Goal: Information Seeking & Learning: Learn about a topic

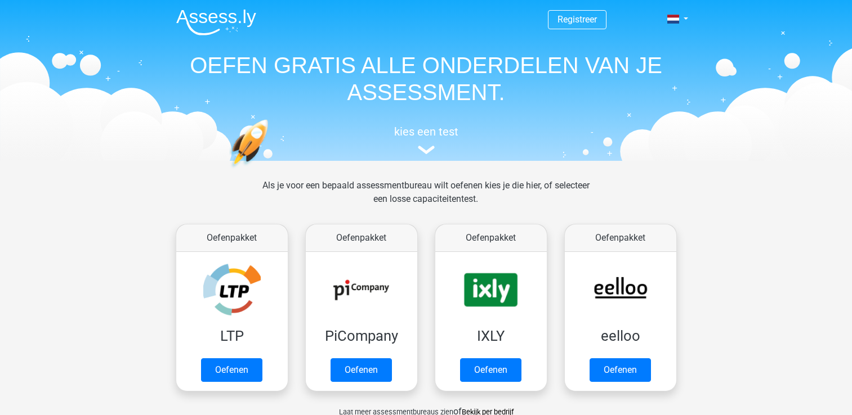
scroll to position [430, 0]
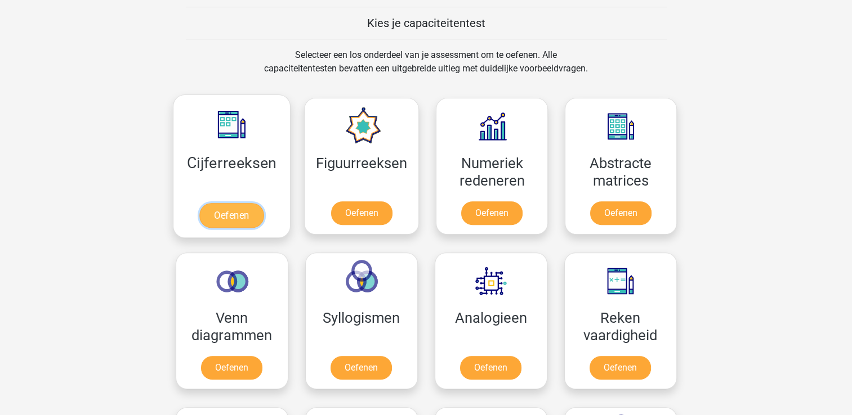
click at [214, 203] on link "Oefenen" at bounding box center [231, 215] width 64 height 25
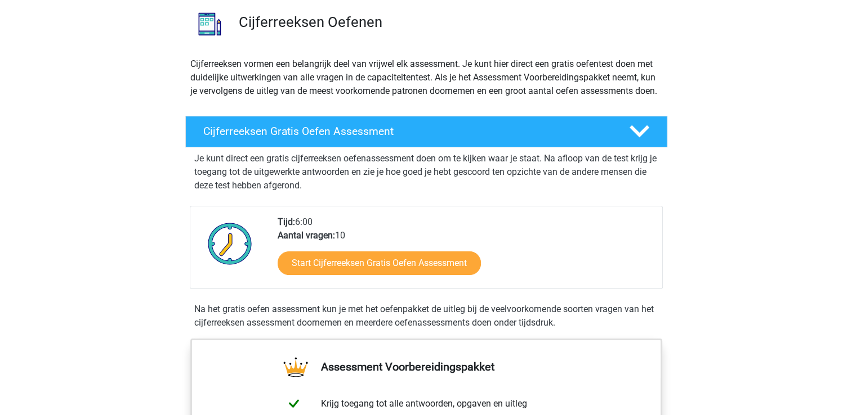
scroll to position [91, 0]
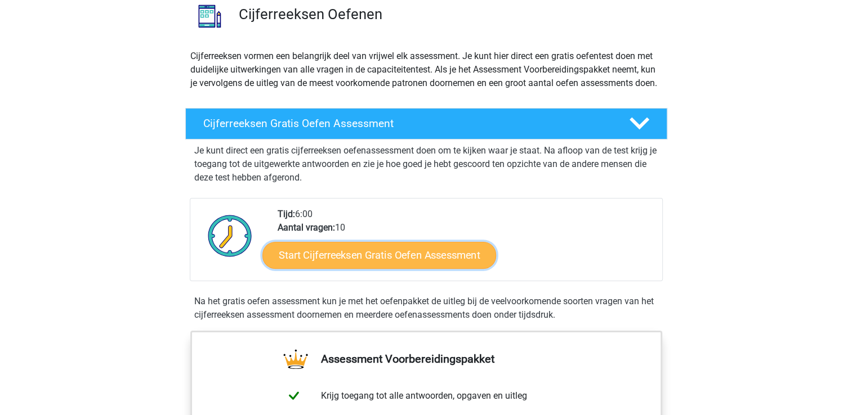
click at [378, 267] on link "Start Cijferreeksen Gratis Oefen Assessment" at bounding box center [379, 254] width 234 height 27
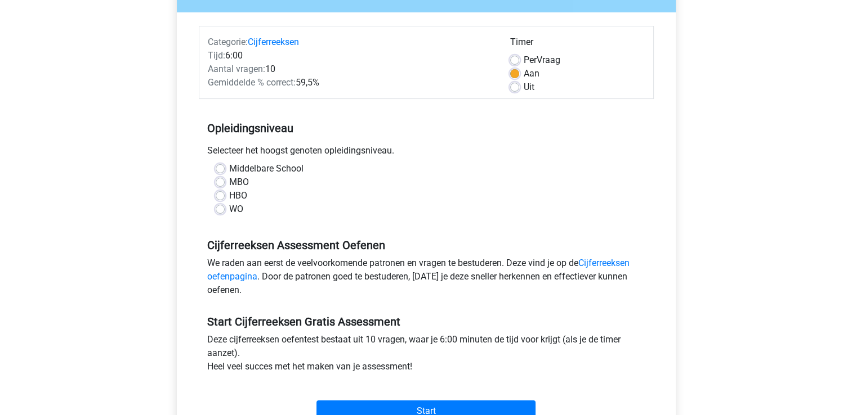
scroll to position [126, 0]
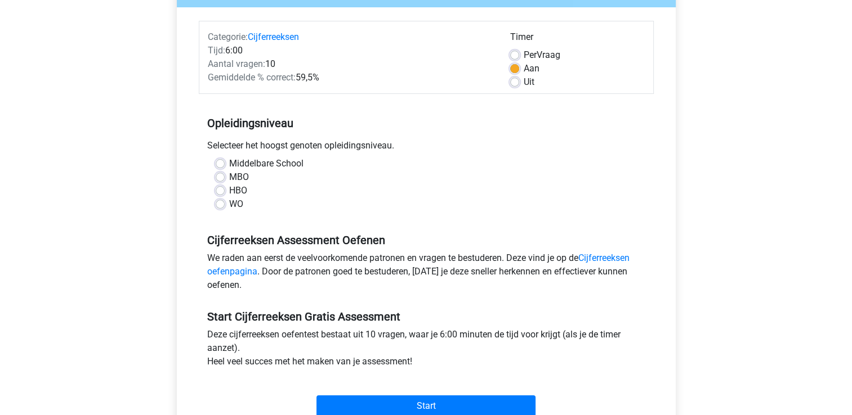
click at [229, 190] on label "HBO" at bounding box center [238, 191] width 18 height 14
click at [220, 190] on input "HBO" at bounding box center [220, 189] width 9 height 11
radio input "true"
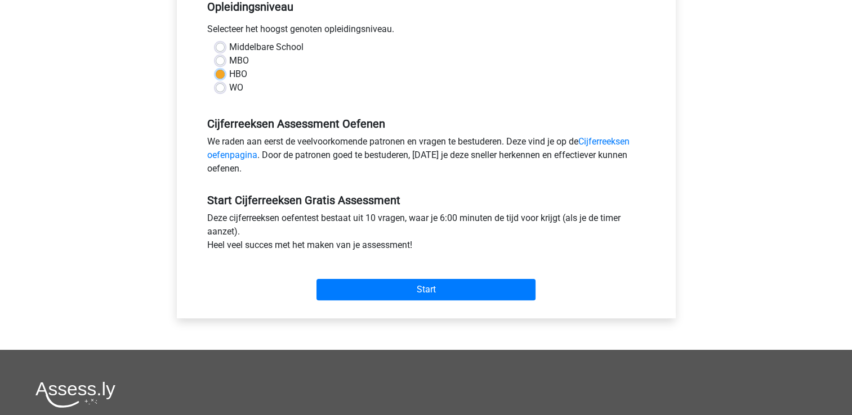
scroll to position [245, 0]
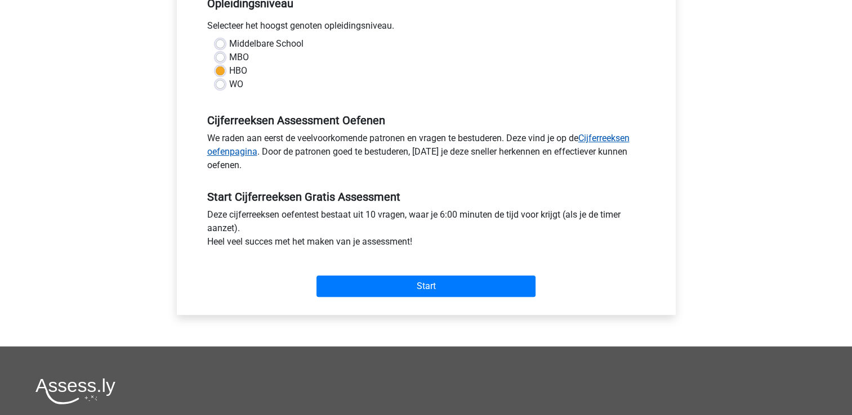
click at [603, 140] on link "Cijferreeksen oefenpagina" at bounding box center [418, 145] width 422 height 24
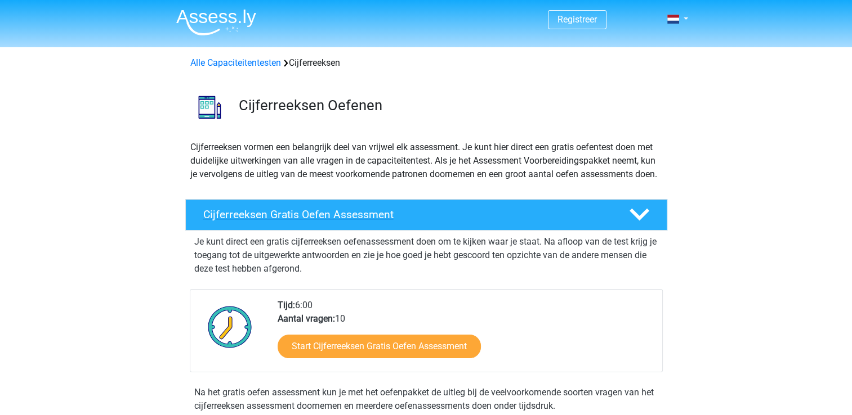
click at [638, 225] on icon at bounding box center [639, 215] width 20 height 20
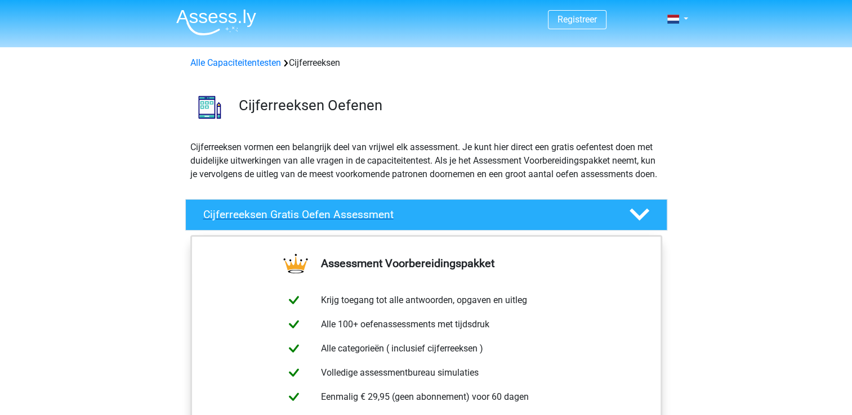
click at [638, 225] on icon at bounding box center [639, 215] width 20 height 20
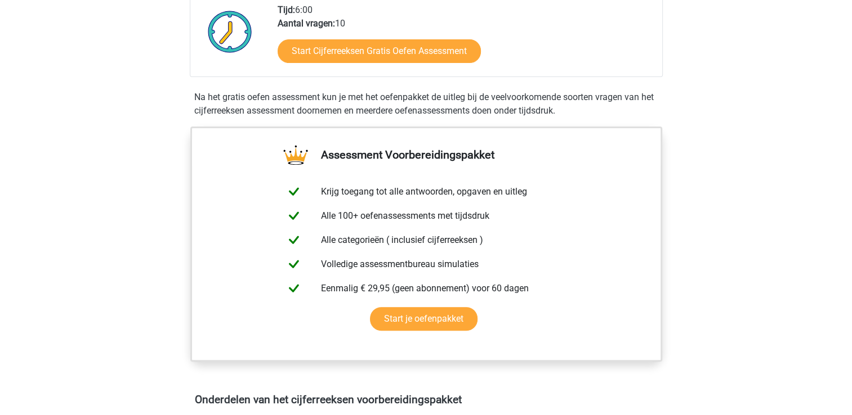
scroll to position [286, 0]
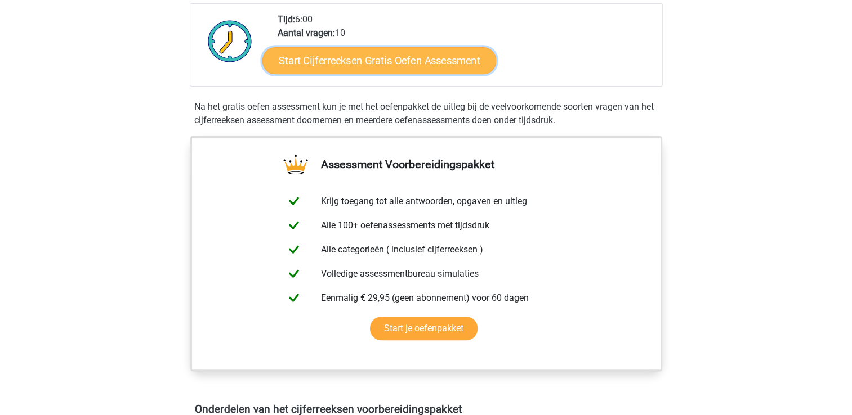
click at [361, 71] on link "Start Cijferreeksen Gratis Oefen Assessment" at bounding box center [379, 60] width 234 height 27
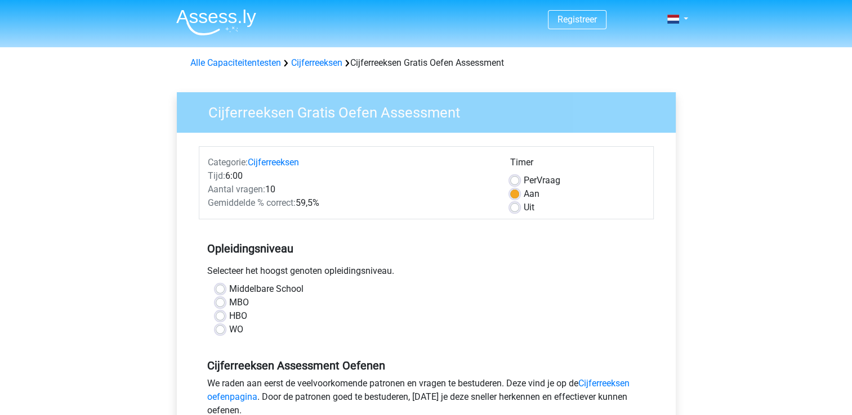
click at [229, 319] on label "HBO" at bounding box center [238, 317] width 18 height 14
click at [217, 319] on input "HBO" at bounding box center [220, 315] width 9 height 11
radio input "true"
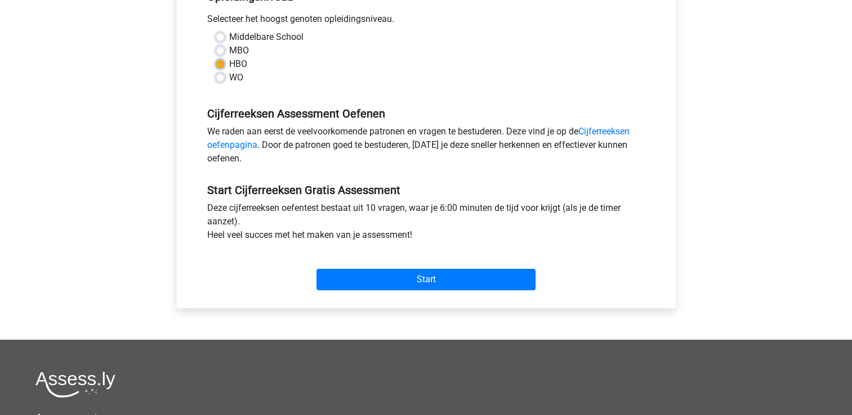
scroll to position [253, 0]
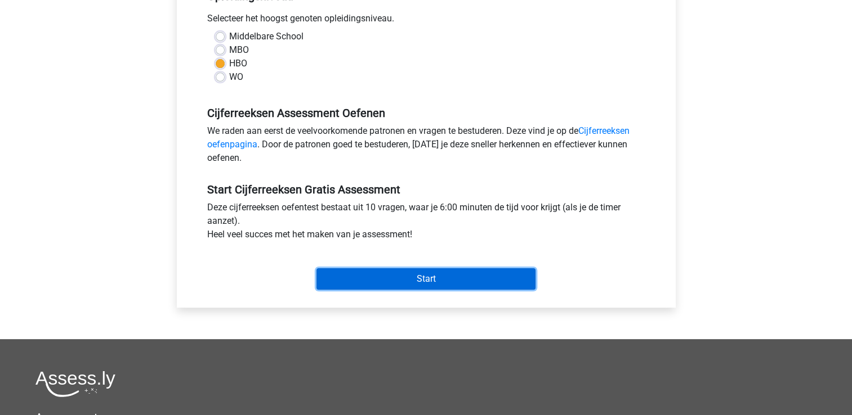
click at [429, 276] on input "Start" at bounding box center [425, 278] width 219 height 21
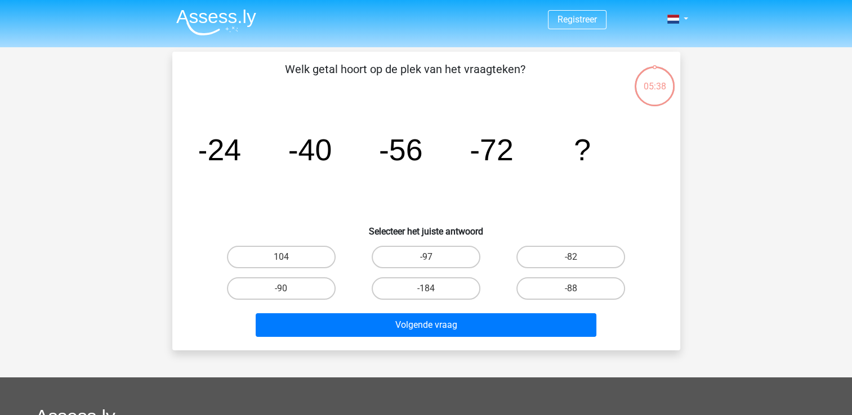
click at [576, 292] on input "-88" at bounding box center [574, 292] width 7 height 7
radio input "true"
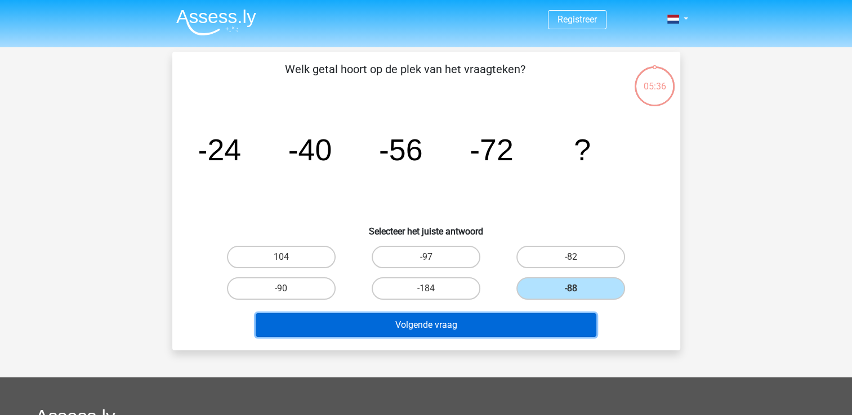
click at [421, 323] on button "Volgende vraag" at bounding box center [426, 326] width 341 height 24
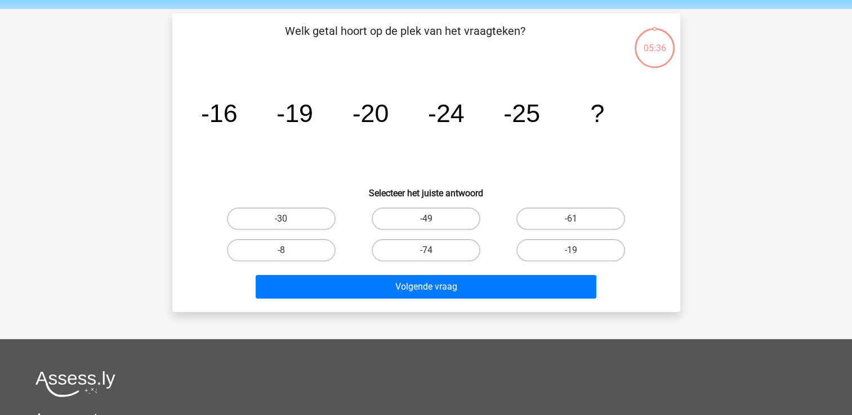
scroll to position [52, 0]
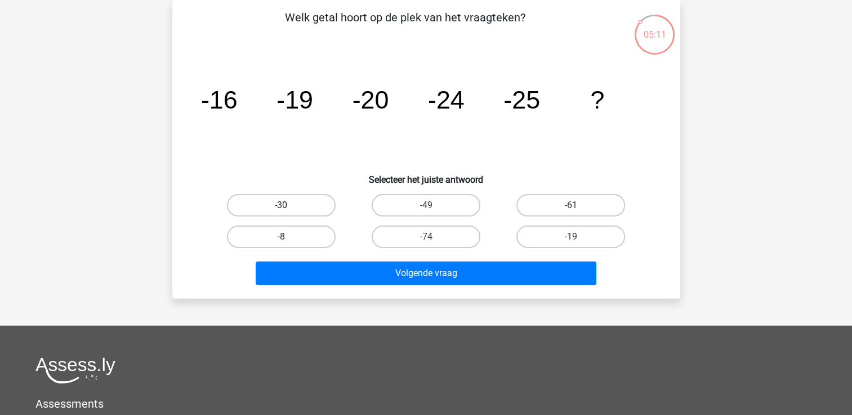
click at [290, 204] on label "-30" at bounding box center [281, 205] width 109 height 23
click at [288, 205] on input "-30" at bounding box center [284, 208] width 7 height 7
radio input "true"
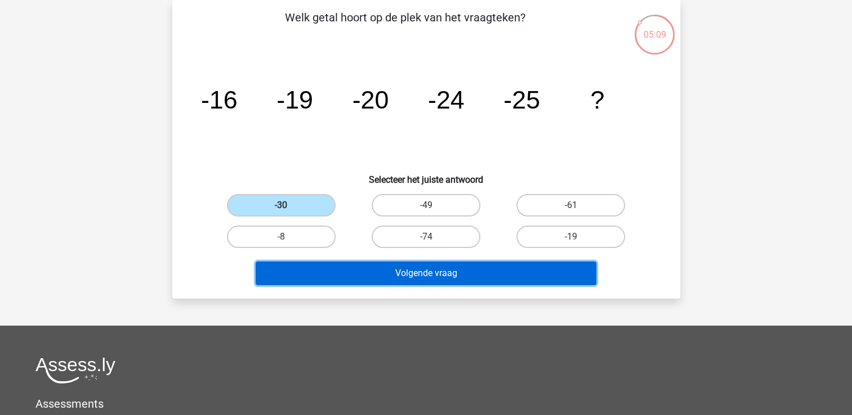
click at [486, 277] on button "Volgende vraag" at bounding box center [426, 274] width 341 height 24
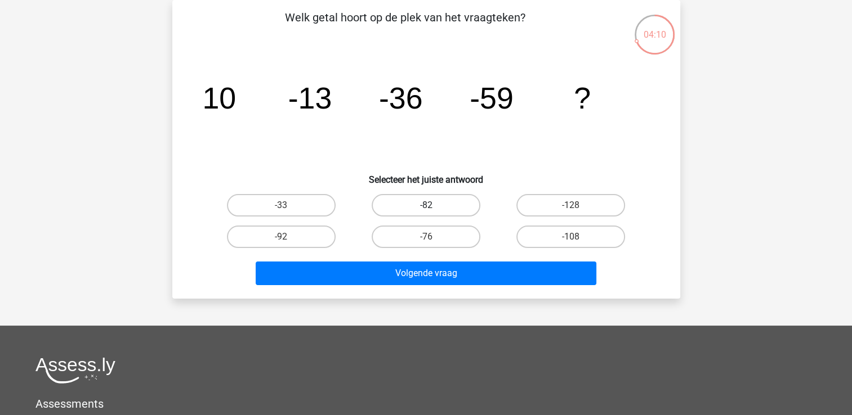
click at [414, 205] on label "-82" at bounding box center [425, 205] width 109 height 23
click at [426, 205] on input "-82" at bounding box center [429, 208] width 7 height 7
radio input "true"
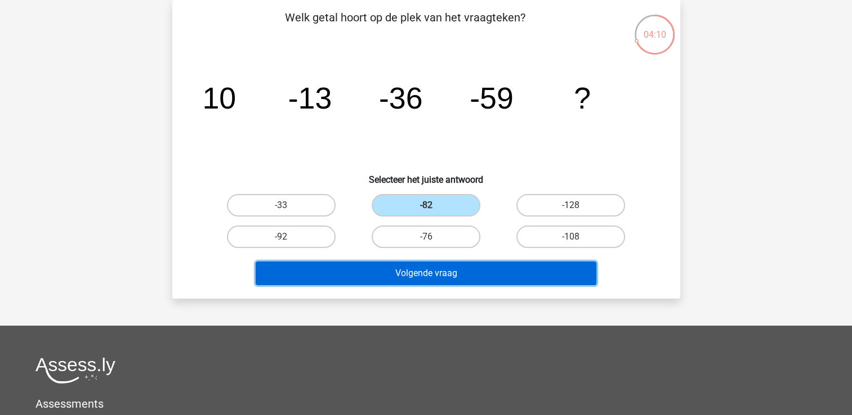
click at [435, 266] on button "Volgende vraag" at bounding box center [426, 274] width 341 height 24
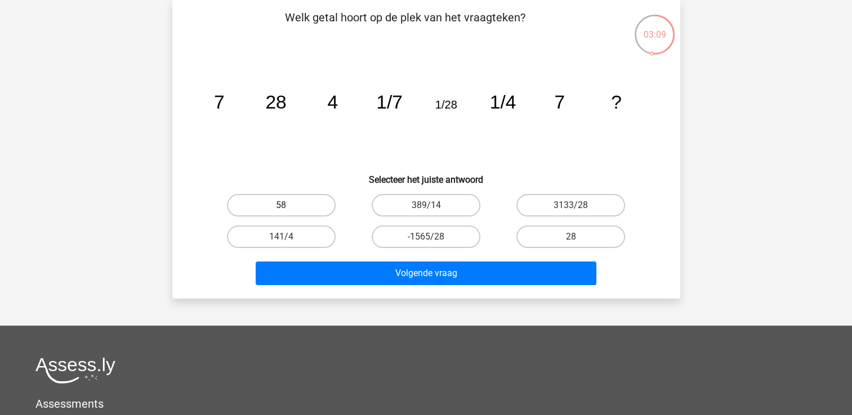
click at [304, 201] on label "58" at bounding box center [281, 205] width 109 height 23
click at [288, 205] on input "58" at bounding box center [284, 208] width 7 height 7
radio input "true"
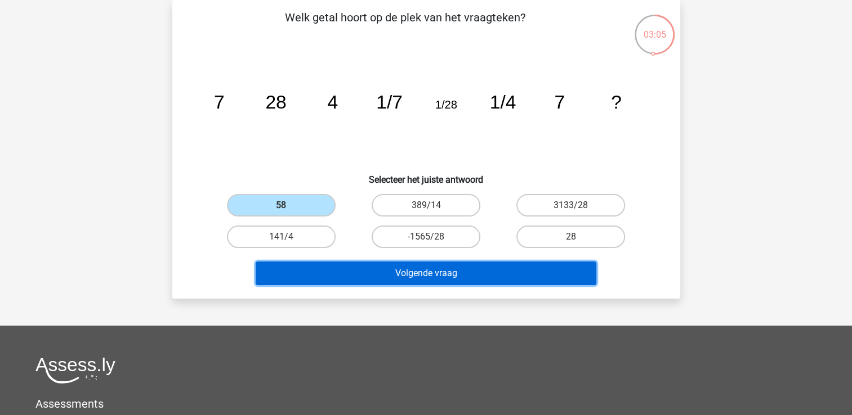
click at [406, 269] on button "Volgende vraag" at bounding box center [426, 274] width 341 height 24
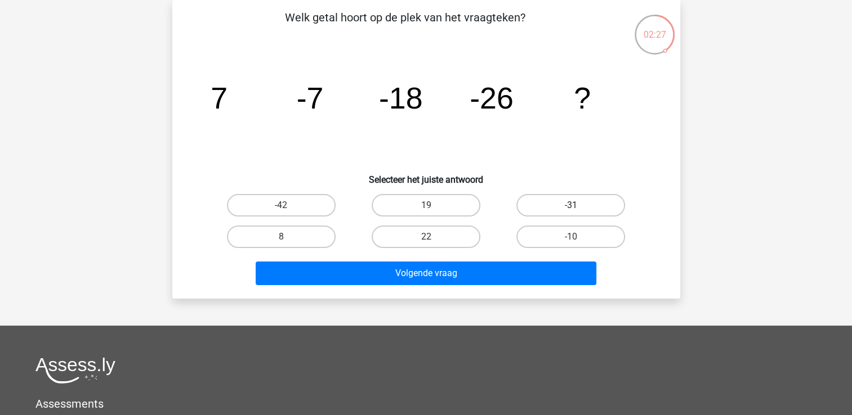
click at [579, 203] on label "-31" at bounding box center [570, 205] width 109 height 23
click at [578, 205] on input "-31" at bounding box center [574, 208] width 7 height 7
radio input "true"
click at [289, 207] on label "-42" at bounding box center [281, 205] width 109 height 23
click at [288, 207] on input "-42" at bounding box center [284, 208] width 7 height 7
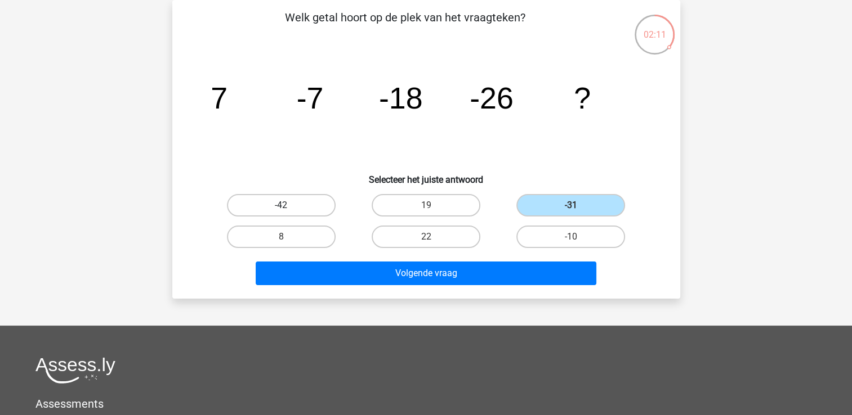
radio input "true"
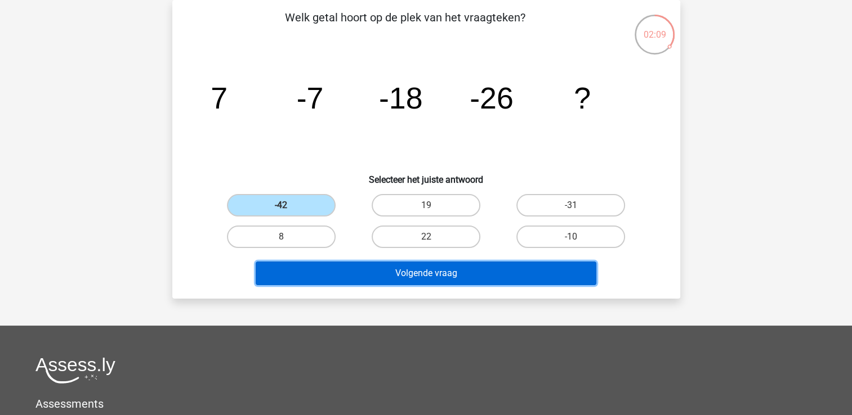
click at [412, 271] on button "Volgende vraag" at bounding box center [426, 274] width 341 height 24
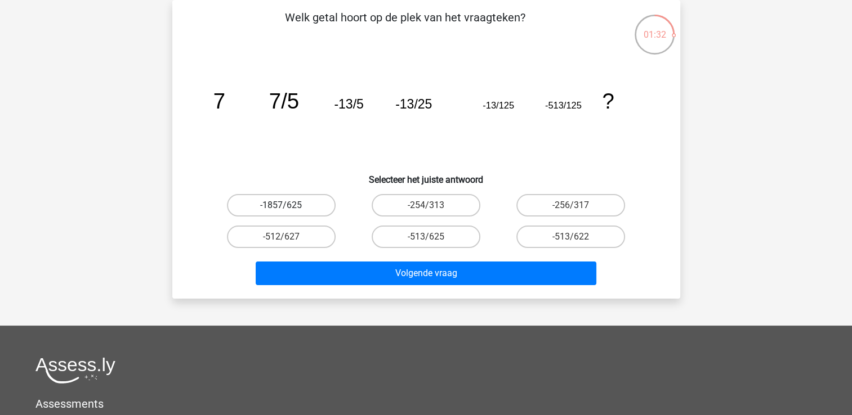
click at [275, 201] on label "-1857/625" at bounding box center [281, 205] width 109 height 23
click at [281, 205] on input "-1857/625" at bounding box center [284, 208] width 7 height 7
radio input "true"
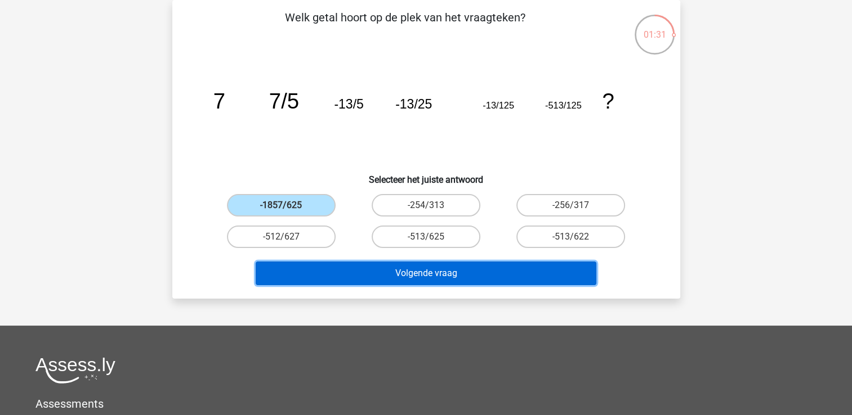
click at [457, 267] on button "Volgende vraag" at bounding box center [426, 274] width 341 height 24
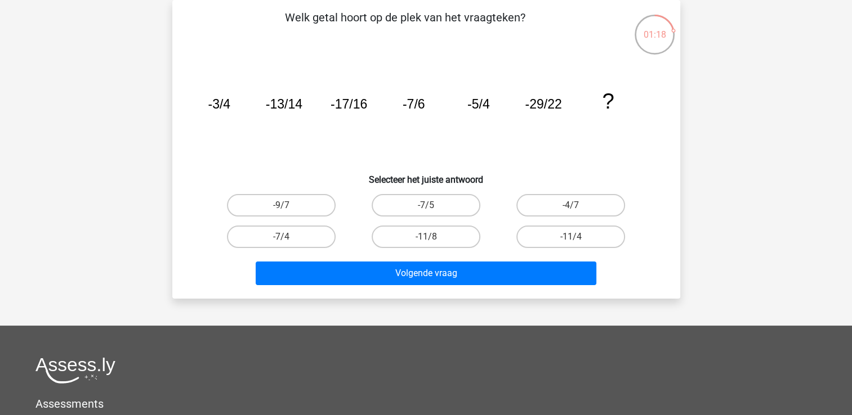
click at [576, 237] on input "-11/4" at bounding box center [574, 240] width 7 height 7
radio input "true"
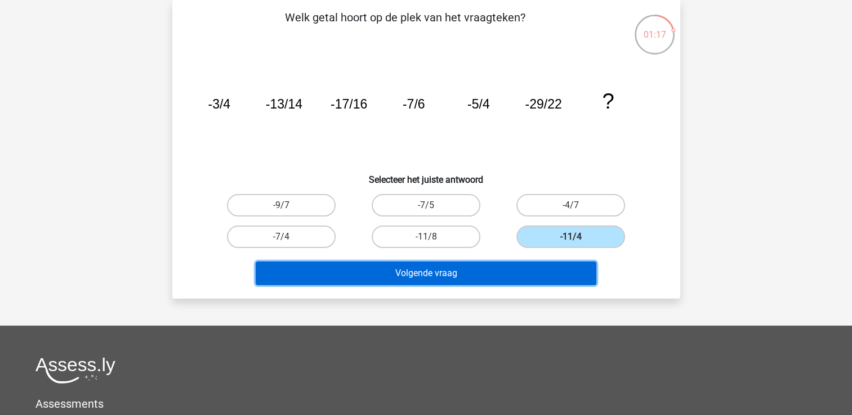
click at [435, 275] on button "Volgende vraag" at bounding box center [426, 274] width 341 height 24
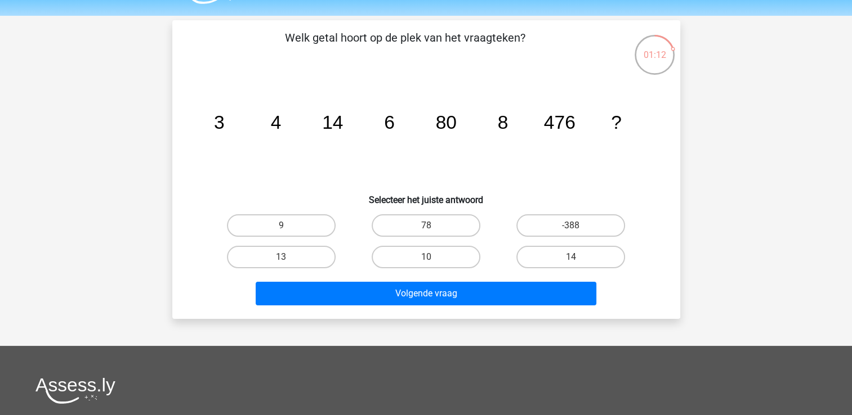
scroll to position [36, 0]
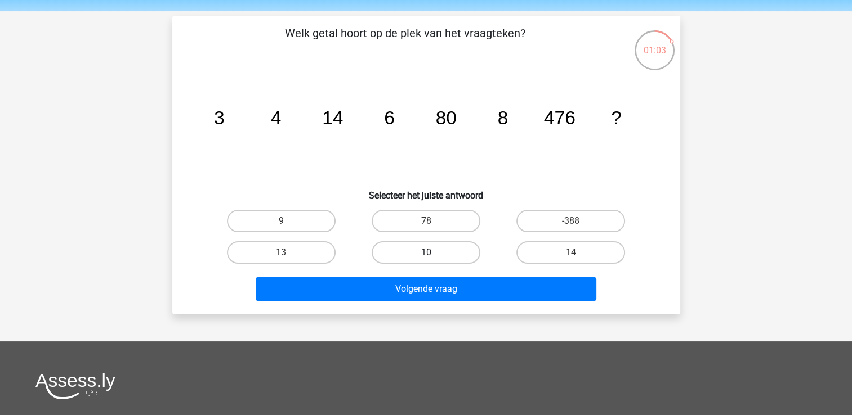
click at [440, 249] on label "10" at bounding box center [425, 252] width 109 height 23
click at [433, 253] on input "10" at bounding box center [429, 256] width 7 height 7
radio input "true"
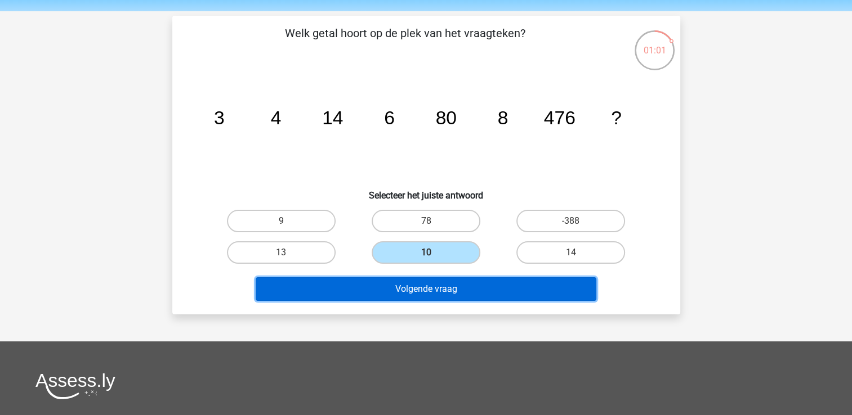
click at [444, 290] on button "Volgende vraag" at bounding box center [426, 289] width 341 height 24
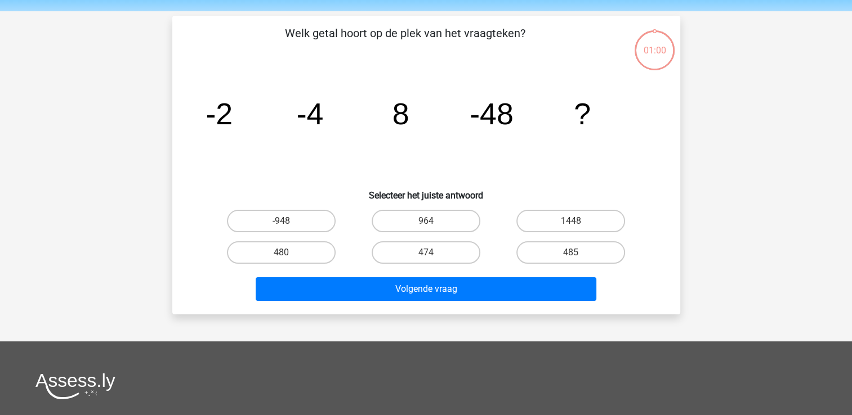
scroll to position [52, 0]
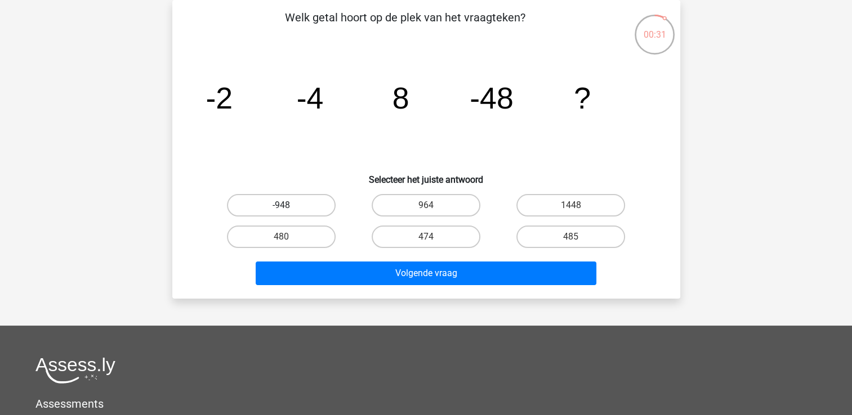
click at [302, 201] on label "-948" at bounding box center [281, 205] width 109 height 23
click at [288, 205] on input "-948" at bounding box center [284, 208] width 7 height 7
radio input "true"
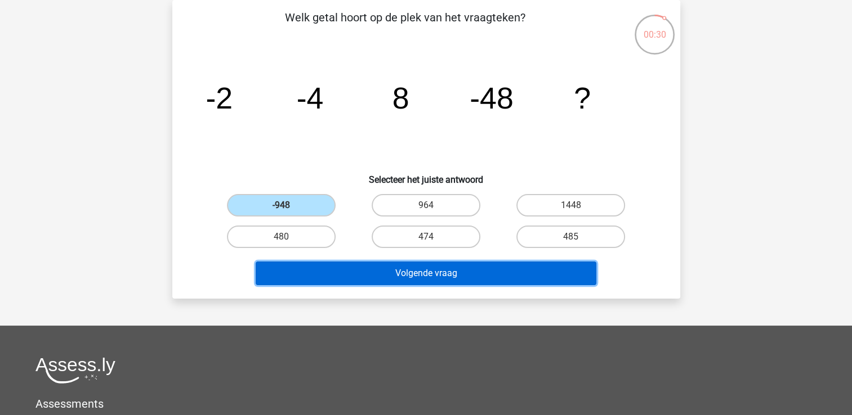
click at [395, 274] on button "Volgende vraag" at bounding box center [426, 274] width 341 height 24
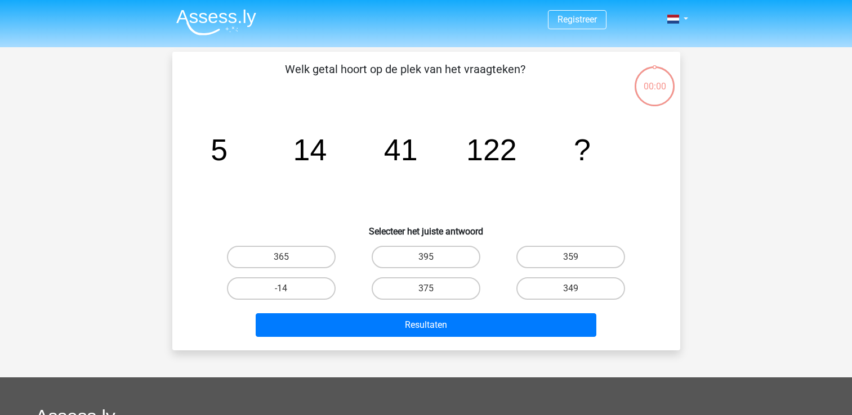
scroll to position [52, 0]
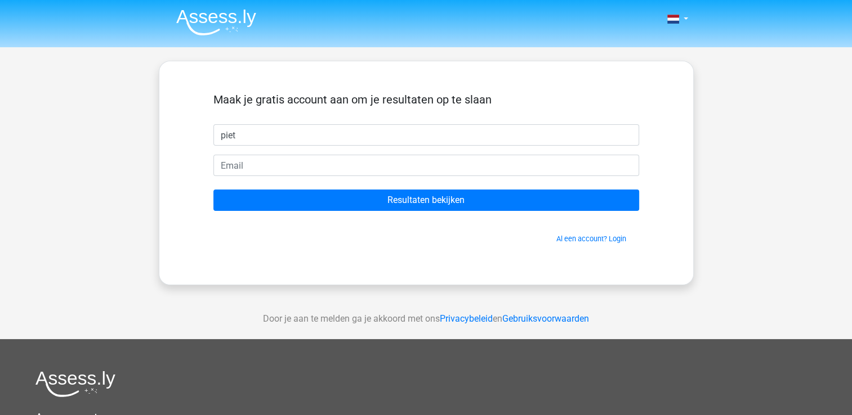
type input "piet"
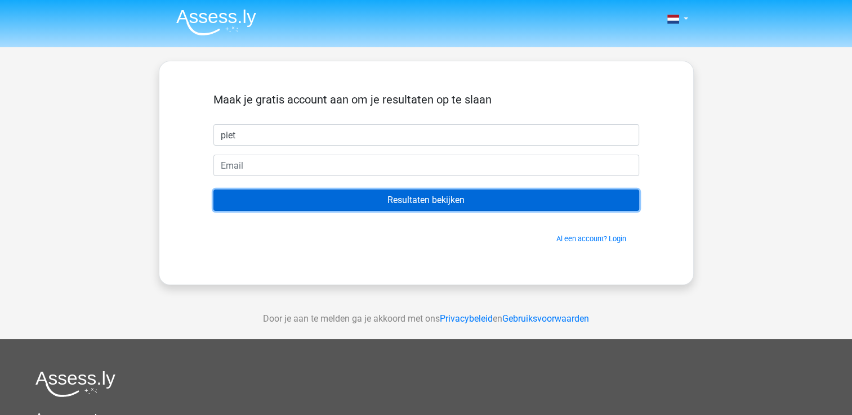
click at [414, 204] on input "Resultaten bekijken" at bounding box center [426, 200] width 426 height 21
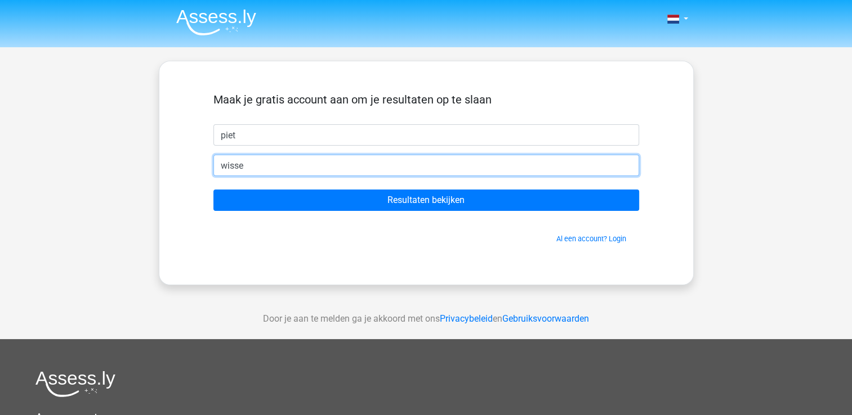
type input "[EMAIL_ADDRESS][DOMAIN_NAME]"
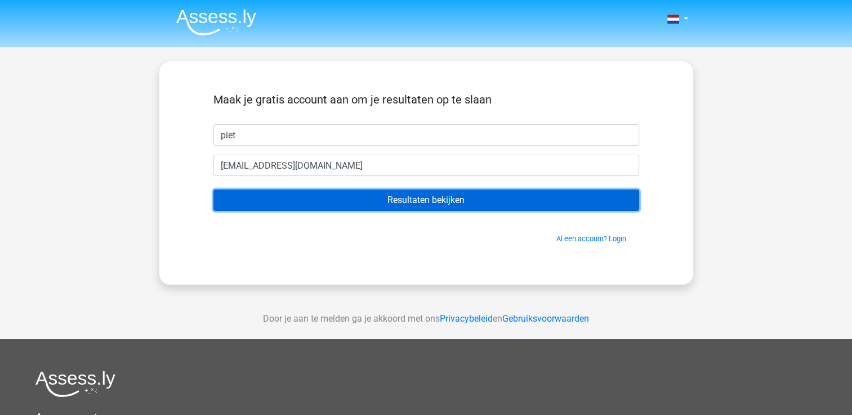
click at [457, 206] on input "Resultaten bekijken" at bounding box center [426, 200] width 426 height 21
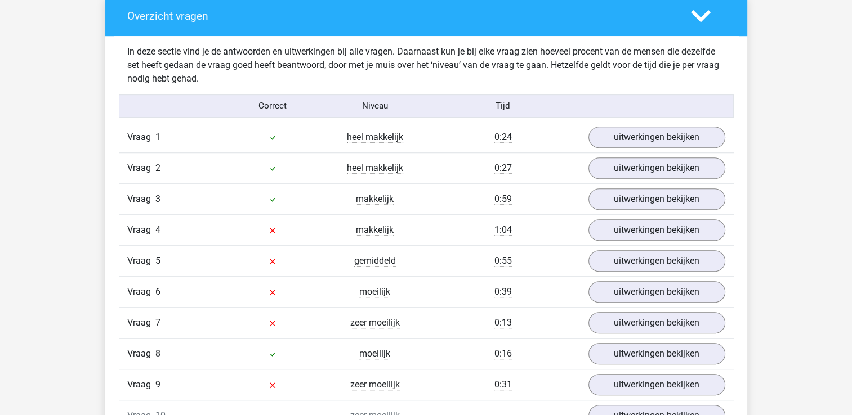
scroll to position [872, 0]
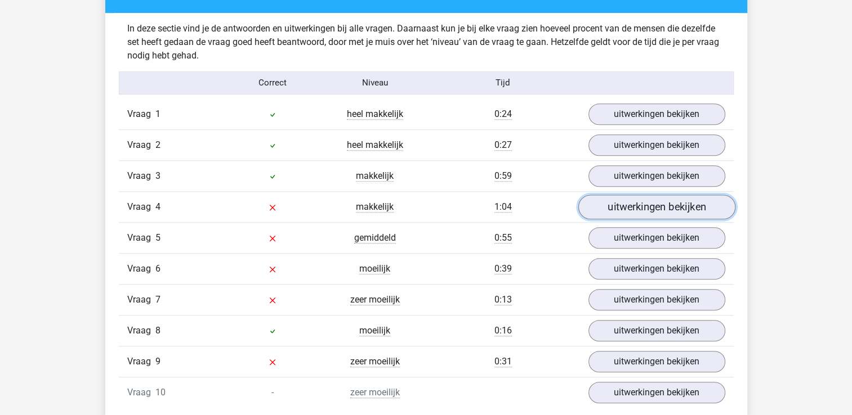
click at [670, 204] on link "uitwerkingen bekijken" at bounding box center [655, 207] width 157 height 25
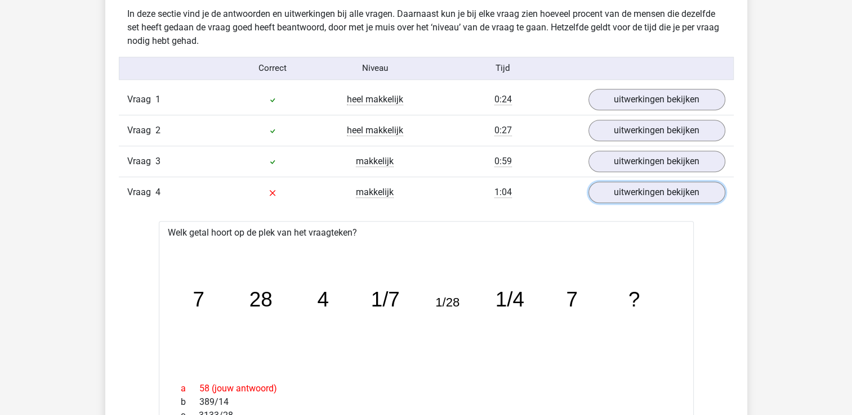
scroll to position [880, 0]
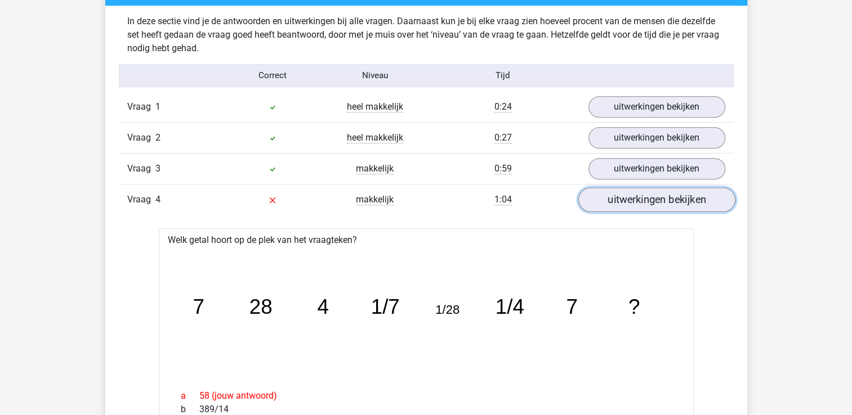
click at [690, 197] on link "uitwerkingen bekijken" at bounding box center [655, 199] width 157 height 25
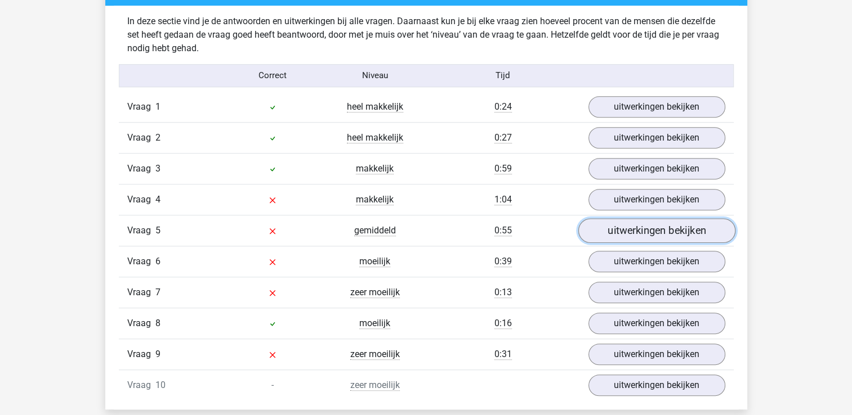
click at [666, 232] on link "uitwerkingen bekijken" at bounding box center [655, 230] width 157 height 25
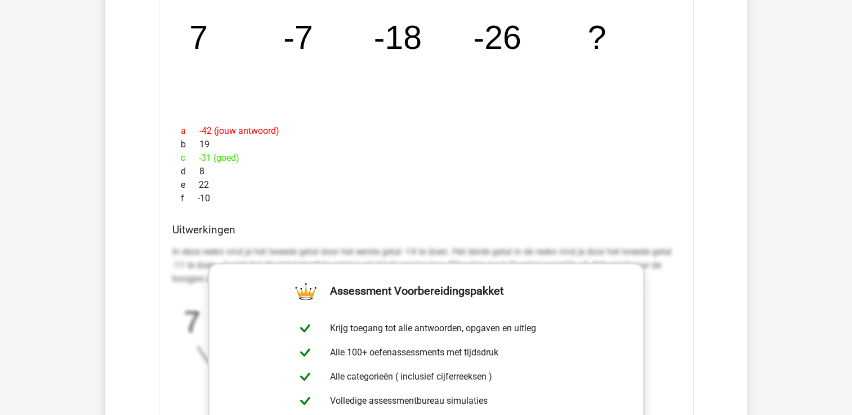
scroll to position [1135, 0]
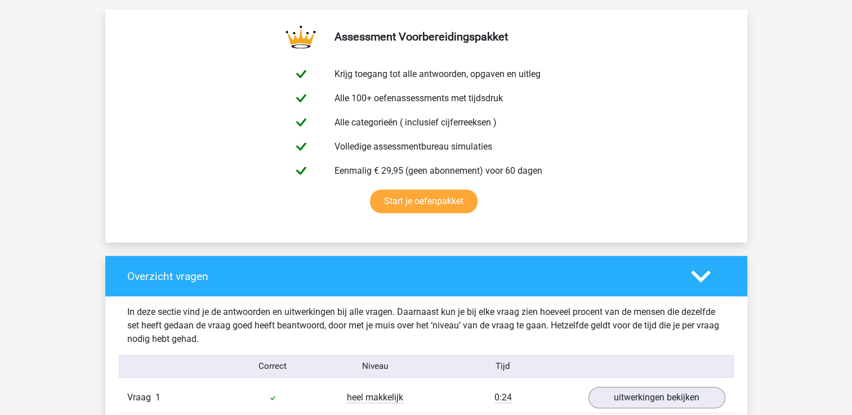
scroll to position [574, 0]
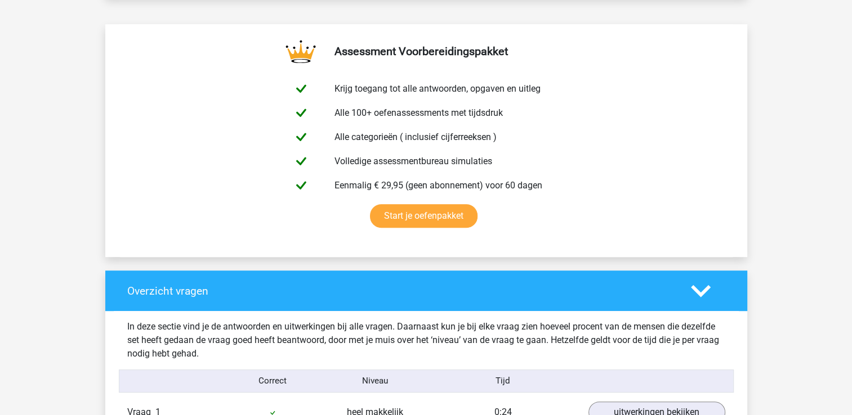
click at [700, 298] on icon at bounding box center [701, 291] width 20 height 20
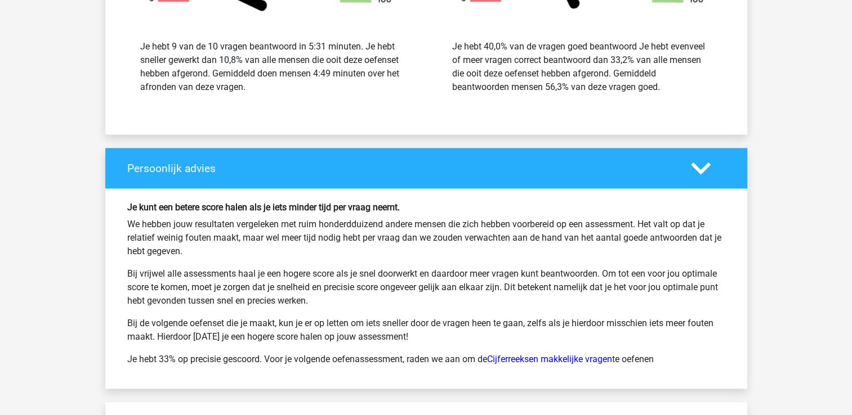
scroll to position [1140, 0]
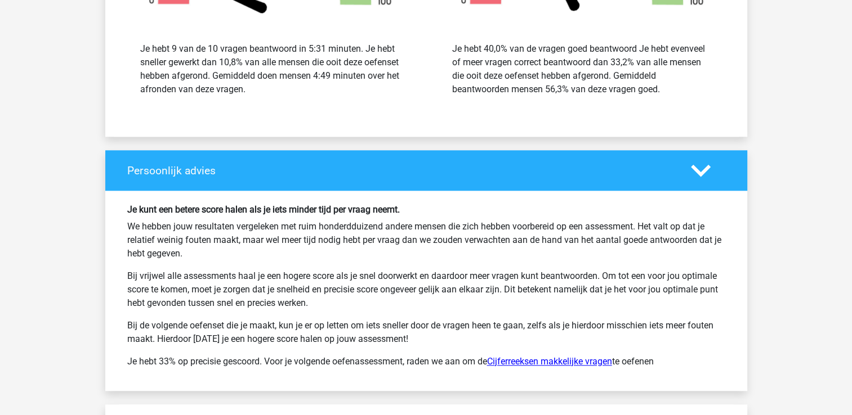
click at [548, 356] on link "Cijferreeksen makkelijke vragen" at bounding box center [549, 361] width 125 height 11
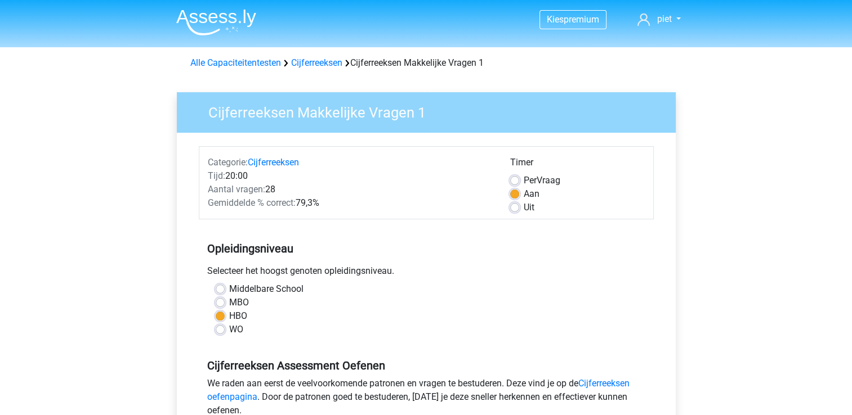
click at [229, 303] on label "MBO" at bounding box center [239, 303] width 20 height 14
click at [219, 303] on input "MBO" at bounding box center [220, 301] width 9 height 11
radio input "true"
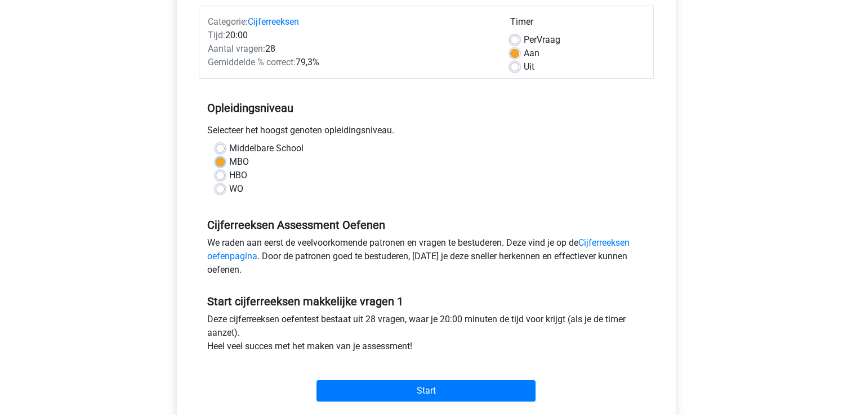
scroll to position [234, 0]
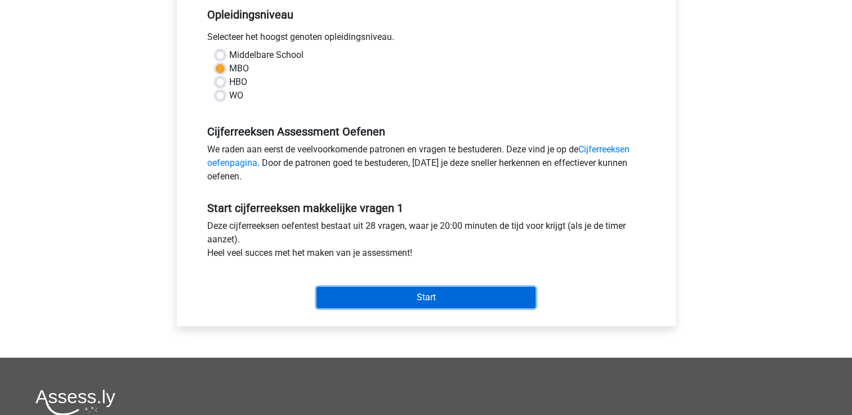
click at [431, 296] on input "Start" at bounding box center [425, 297] width 219 height 21
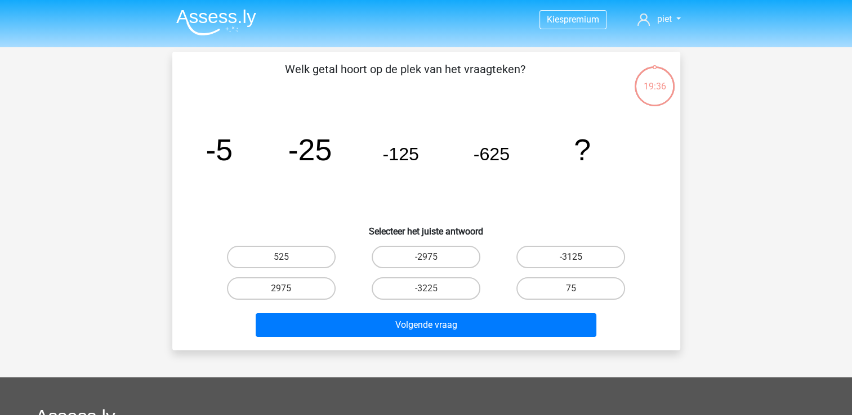
click at [574, 261] on input "-3125" at bounding box center [574, 260] width 7 height 7
radio input "true"
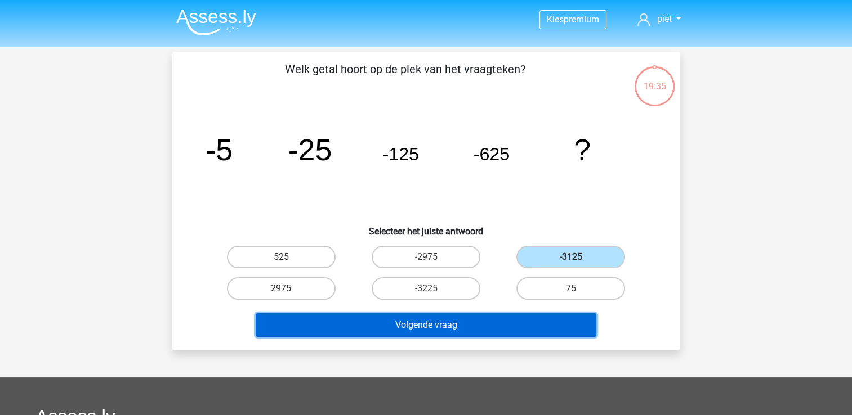
click at [420, 321] on button "Volgende vraag" at bounding box center [426, 326] width 341 height 24
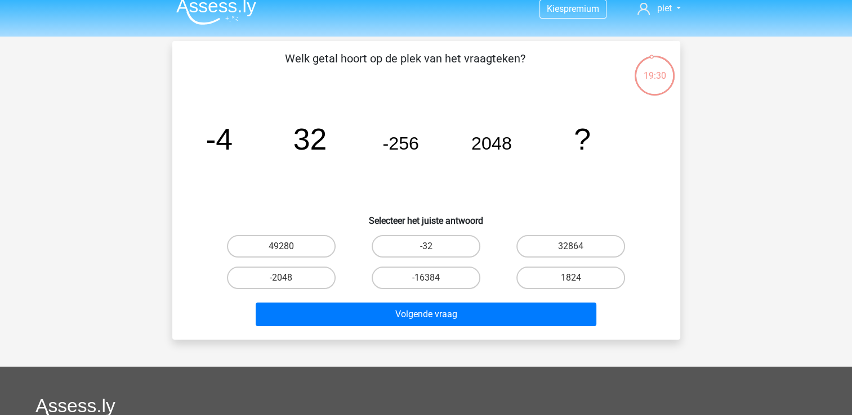
scroll to position [9, 0]
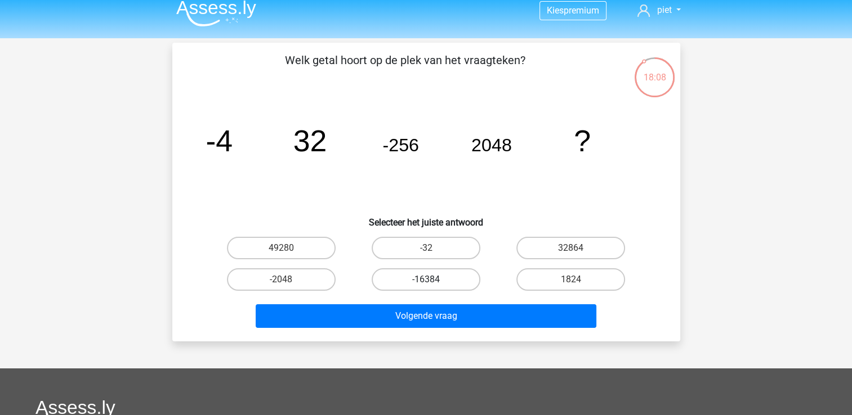
click at [434, 278] on label "-16384" at bounding box center [425, 279] width 109 height 23
click at [433, 280] on input "-16384" at bounding box center [429, 283] width 7 height 7
radio input "true"
